Goal: Information Seeking & Learning: Check status

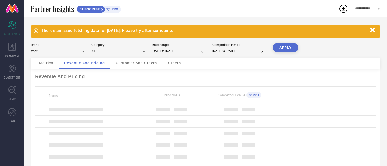
click at [42, 62] on span "Metrics" at bounding box center [46, 63] width 14 height 4
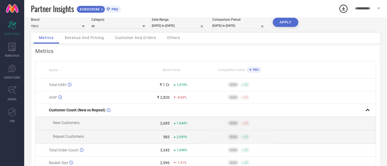
scroll to position [25, 0]
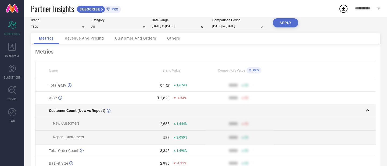
click at [104, 116] on td "Customer Count (New vs Repeat)" at bounding box center [86, 110] width 102 height 13
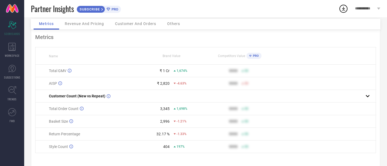
scroll to position [35, 0]
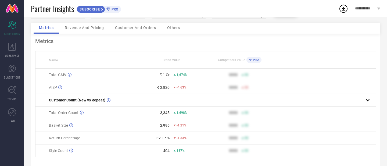
click at [74, 112] on span "Total Order Count" at bounding box center [64, 113] width 30 height 4
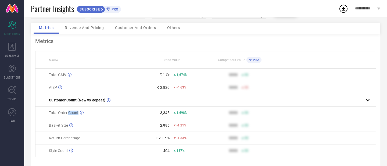
click at [74, 112] on span "Total Order Count" at bounding box center [64, 113] width 30 height 4
click at [65, 124] on span "Basket Size" at bounding box center [58, 125] width 19 height 4
click at [65, 140] on span "Return Percentage" at bounding box center [64, 138] width 31 height 4
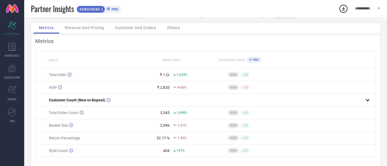
click at [65, 140] on span "Return Percentage" at bounding box center [64, 138] width 31 height 4
click at [59, 153] on span "Style Count" at bounding box center [58, 150] width 19 height 4
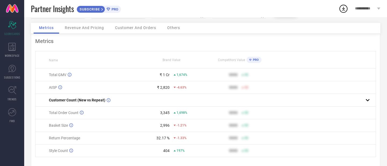
click at [64, 137] on td "Return Percentage" at bounding box center [86, 138] width 102 height 13
click at [55, 126] on span "Basket Size" at bounding box center [58, 125] width 19 height 4
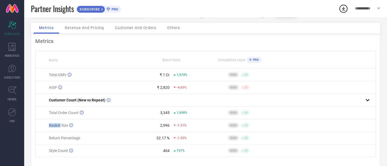
click at [55, 126] on span "Basket Size" at bounding box center [58, 125] width 19 height 4
click at [57, 115] on span "Total Order Count" at bounding box center [64, 113] width 30 height 4
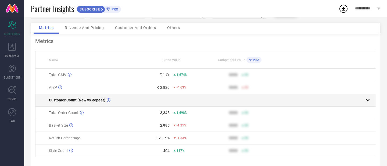
click at [62, 102] on span "Customer Count (New vs Repeat)" at bounding box center [77, 100] width 56 height 4
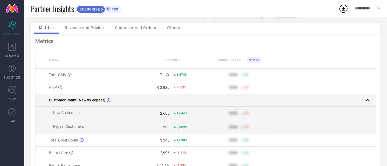
click at [62, 102] on span "Customer Count (New vs Repeat)" at bounding box center [77, 100] width 56 height 4
